Goal: Information Seeking & Learning: Check status

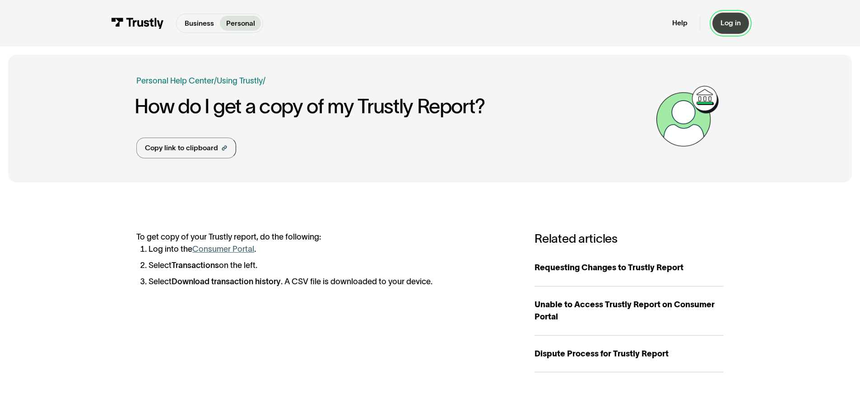
click at [738, 23] on div "Log in" at bounding box center [730, 22] width 20 height 9
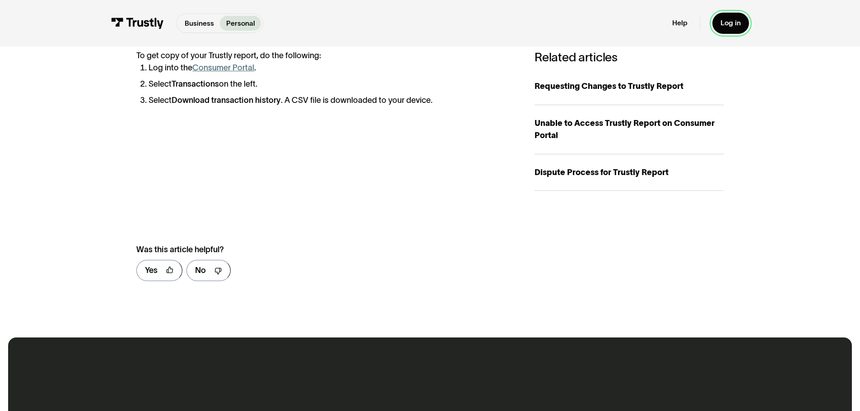
scroll to position [496, 0]
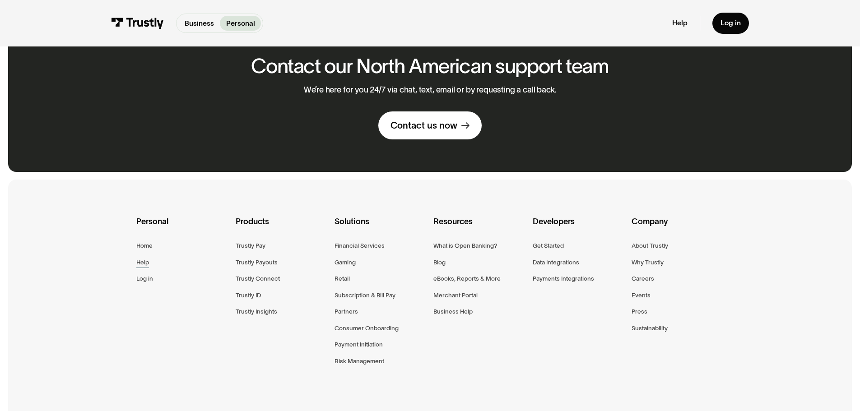
click at [137, 266] on div "Help" at bounding box center [142, 262] width 13 height 10
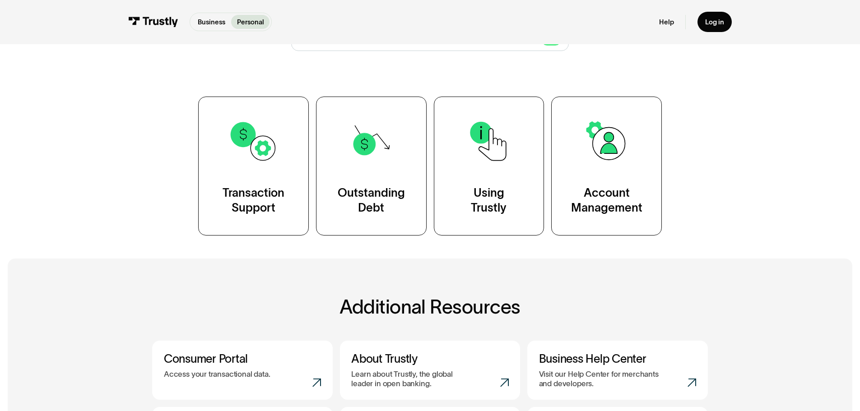
scroll to position [135, 0]
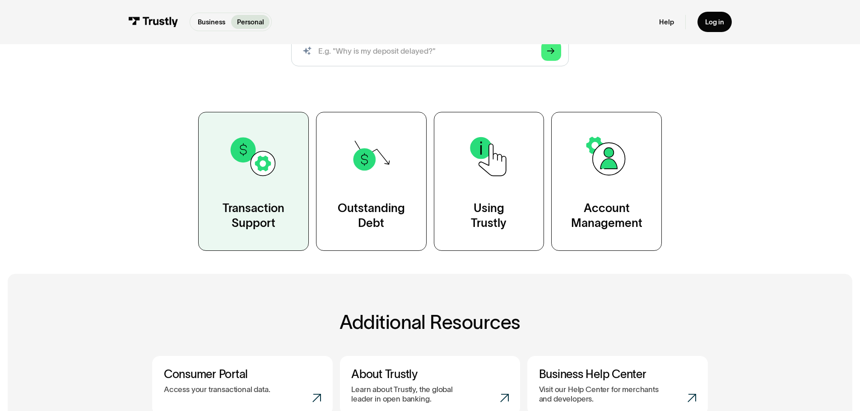
click at [241, 188] on link "Transaction Support" at bounding box center [253, 181] width 111 height 139
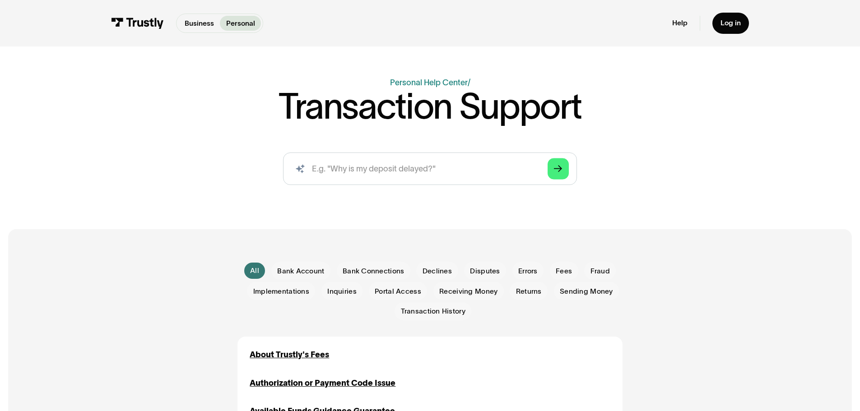
scroll to position [226, 0]
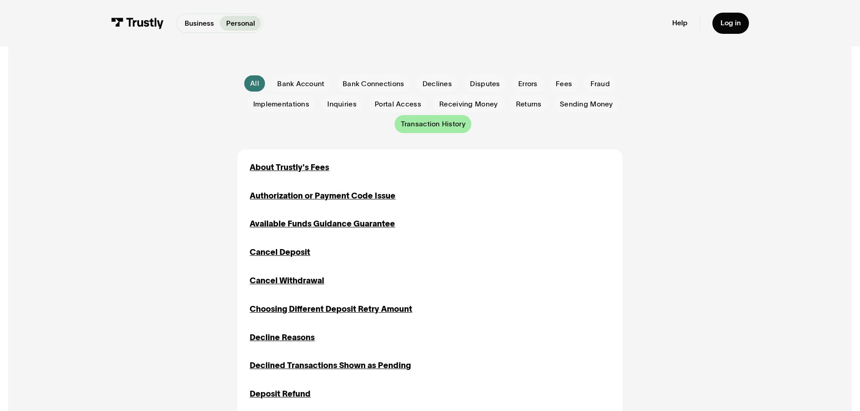
click at [430, 129] on span "Transaction History" at bounding box center [433, 124] width 65 height 10
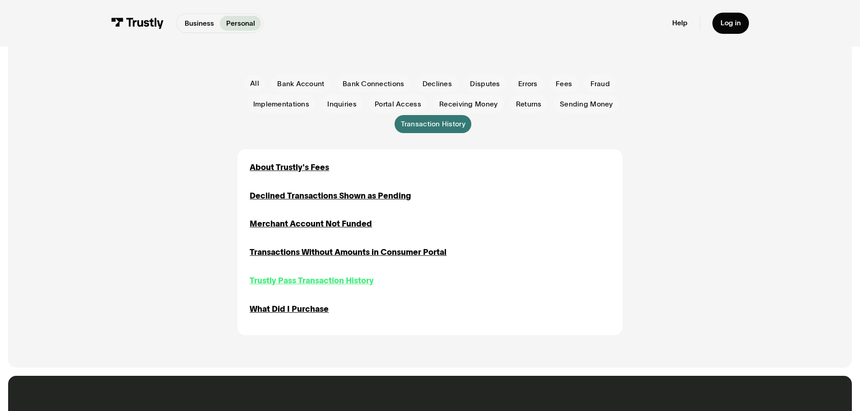
click at [284, 282] on div "Trustly Pass Transaction History" at bounding box center [312, 281] width 124 height 12
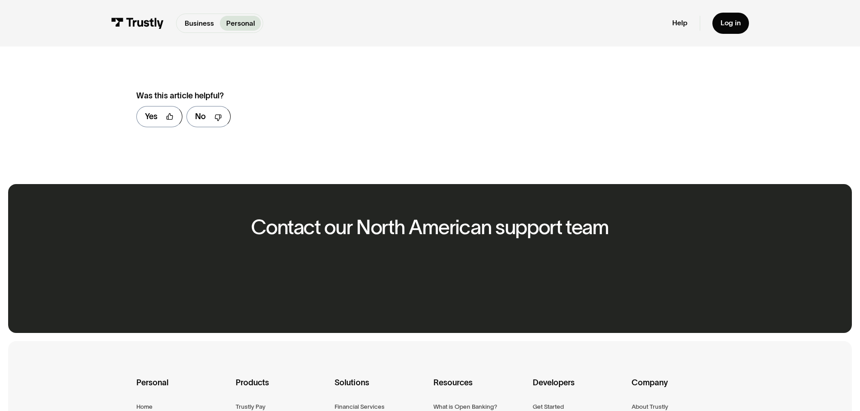
scroll to position [451, 0]
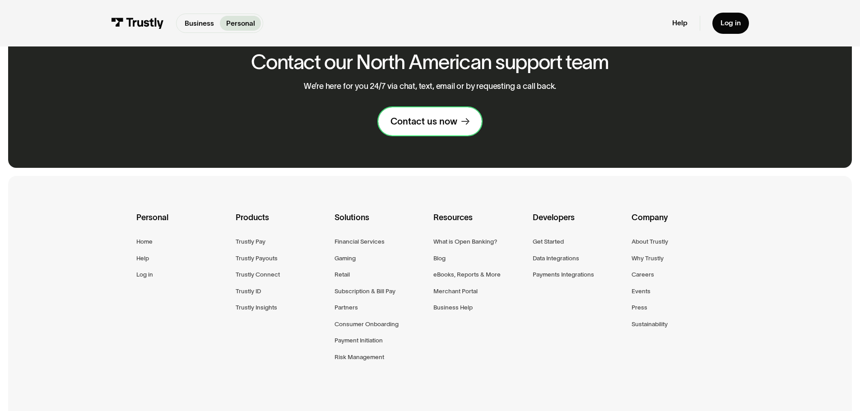
click at [435, 127] on div "Contact us now" at bounding box center [423, 122] width 67 height 12
